Goal: Find specific fact: Find specific fact

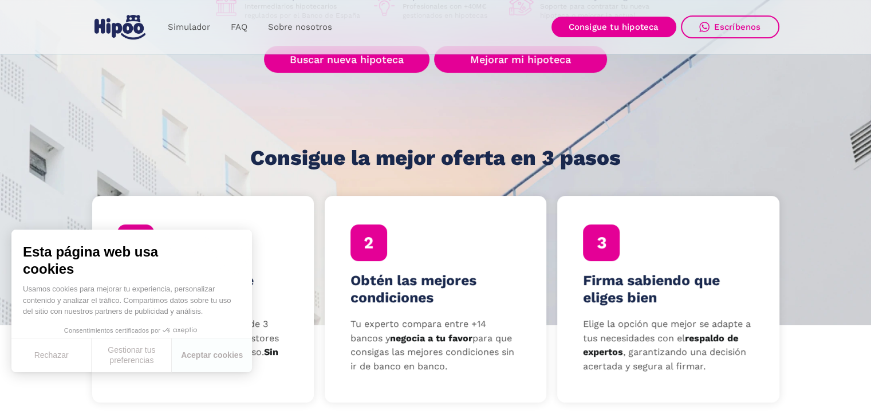
scroll to position [172, 0]
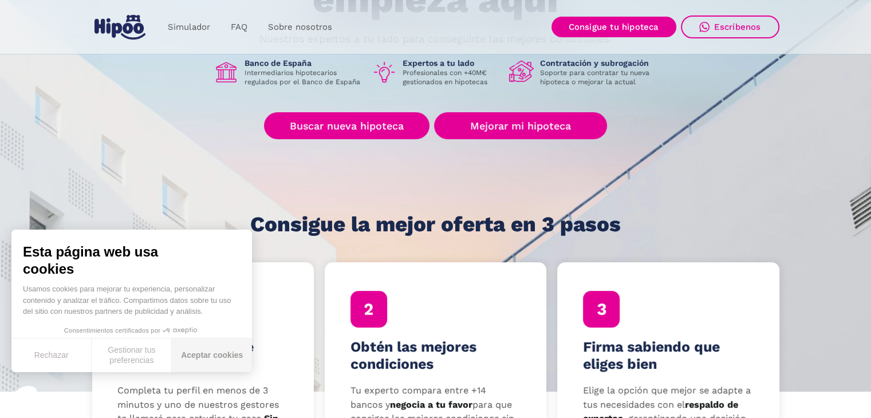
click at [195, 350] on button "Aceptar cookies" at bounding box center [212, 355] width 80 height 34
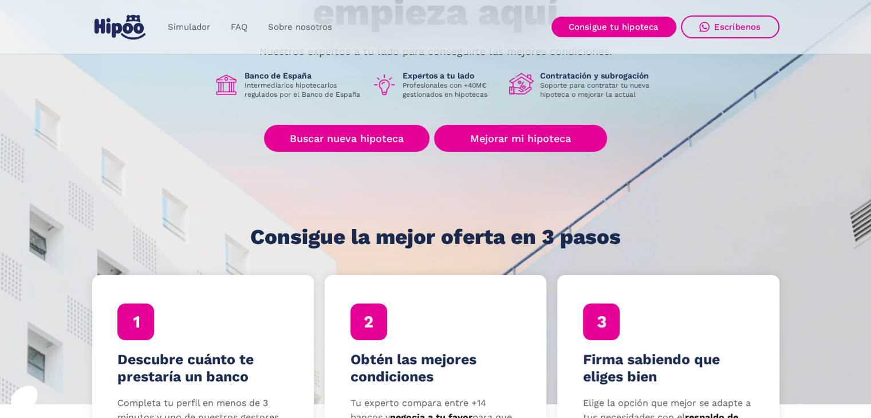
scroll to position [229, 0]
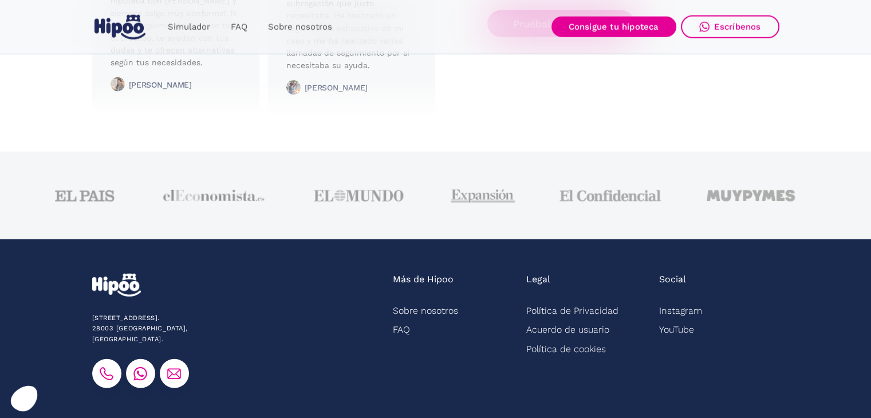
scroll to position [2962, 0]
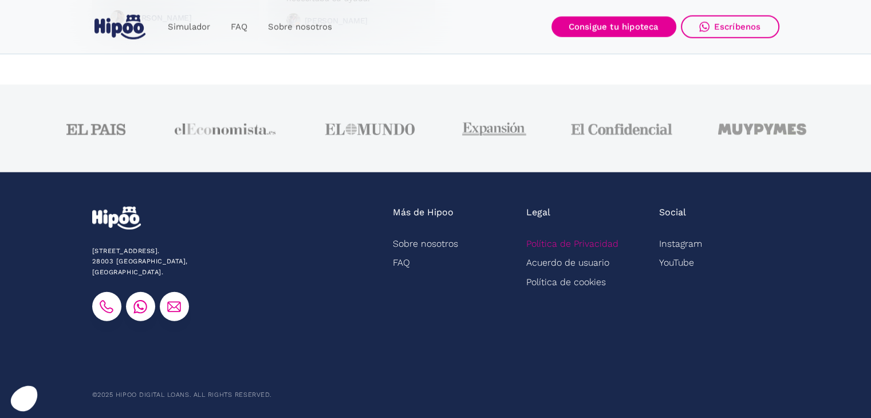
click at [584, 242] on link "Política de Privacidad" at bounding box center [572, 243] width 92 height 19
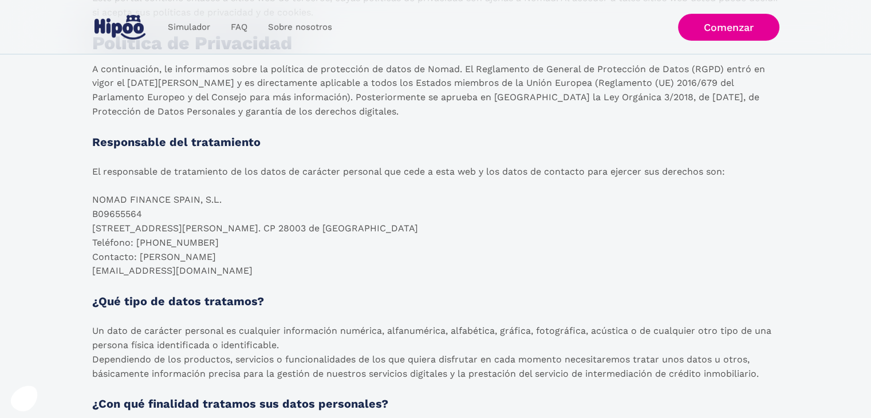
scroll to position [18, 0]
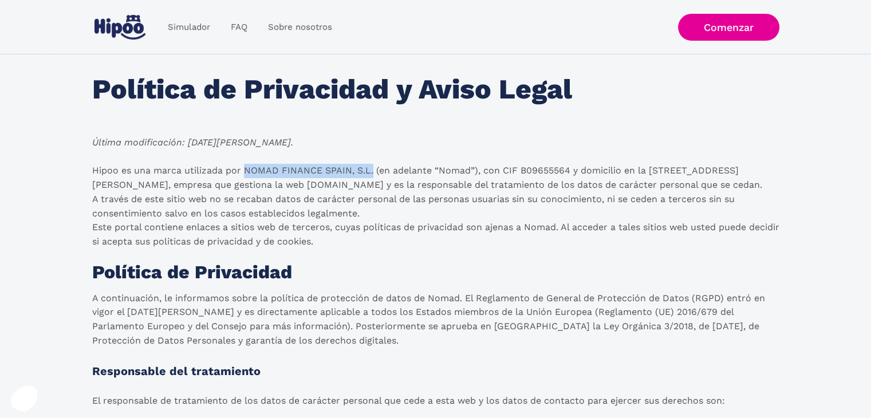
drag, startPoint x: 371, startPoint y: 169, endPoint x: 250, endPoint y: 168, distance: 120.8
click at [247, 168] on p "Hipoo es una marca utilizada por NOMAD FINANCE SPAIN, S.L. (en adelante “Nomad”…" at bounding box center [435, 206] width 687 height 85
copy p "NOMAD FINANCE SPAIN, S.L."
